Goal: Obtain resource: Obtain resource

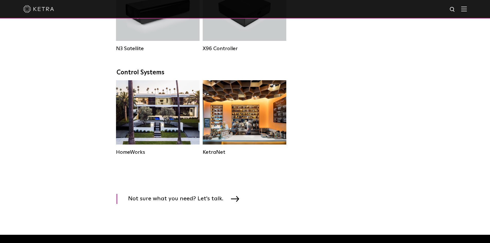
scroll to position [385, 0]
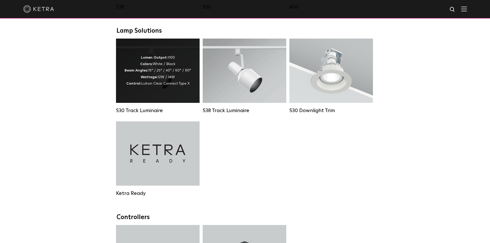
click at [189, 75] on div "Lumen Output: 1100 Colors: White / Black Beam Angles: 15° / 25° / 40° / 60° / 9…" at bounding box center [157, 70] width 67 height 32
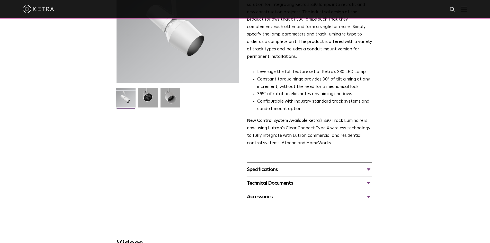
click at [263, 165] on div "Specifications" at bounding box center [309, 169] width 125 height 8
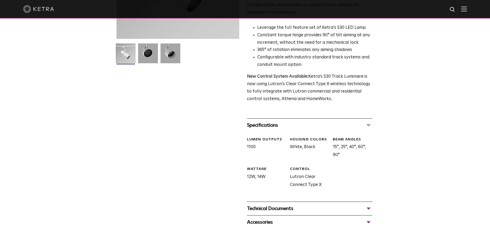
scroll to position [128, 0]
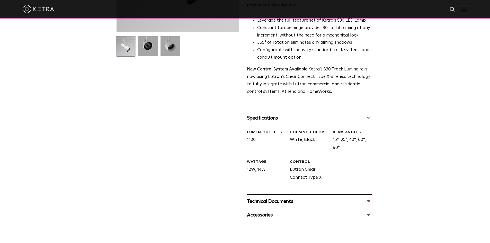
click at [274, 197] on div "Technical Documents" at bounding box center [309, 201] width 125 height 8
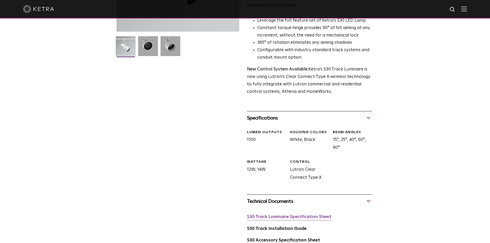
click at [283, 215] on link "S30 Track Luminaire Specification Sheet" at bounding box center [289, 217] width 84 height 4
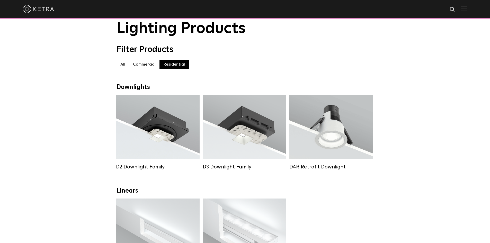
scroll to position [26, 0]
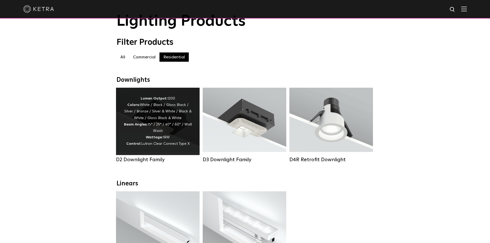
click at [165, 115] on div "Lumen Output: 1200 Colors: White / Black / Gloss Black / Silver / Bronze / Silv…" at bounding box center [158, 121] width 68 height 52
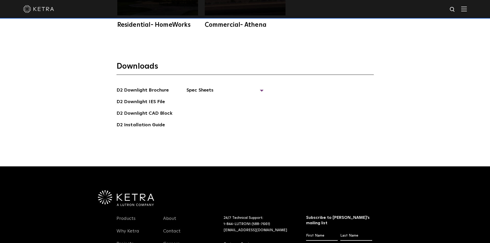
scroll to position [1516, 0]
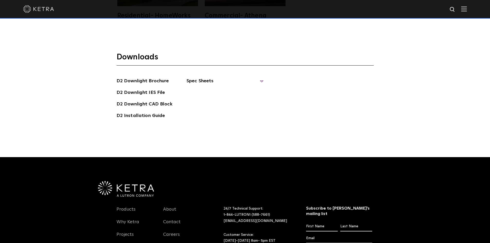
click at [192, 77] on span "Spec Sheets" at bounding box center [224, 82] width 77 height 11
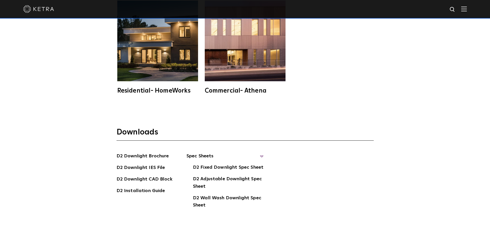
scroll to position [1439, 0]
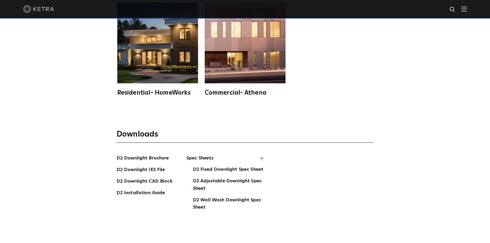
click at [202, 154] on span "Spec Sheets" at bounding box center [224, 159] width 77 height 11
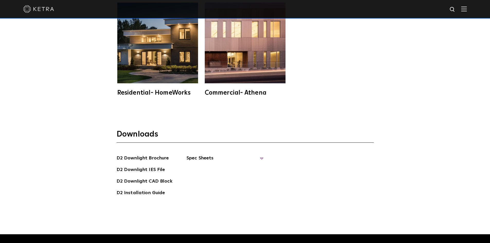
click at [202, 154] on span "Spec Sheets" at bounding box center [224, 159] width 77 height 11
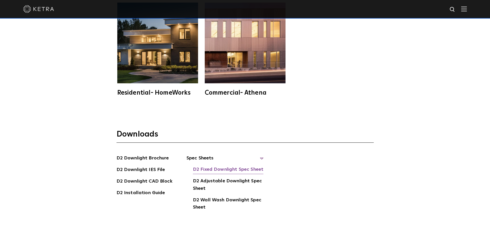
click at [216, 166] on link "D2 Fixed Downlight Spec Sheet" at bounding box center [228, 170] width 70 height 8
click at [223, 177] on link "D2 Adjustable Downlight Spec Sheet" at bounding box center [228, 185] width 71 height 16
click at [215, 196] on link "D2 Wall Wash Downlight Spec Sheet" at bounding box center [228, 204] width 71 height 16
